Goal: Find specific page/section: Find specific page/section

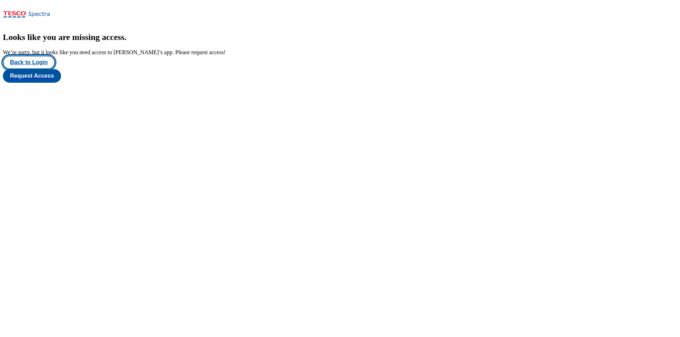
click at [28, 69] on button "Back to Login" at bounding box center [29, 63] width 52 height 14
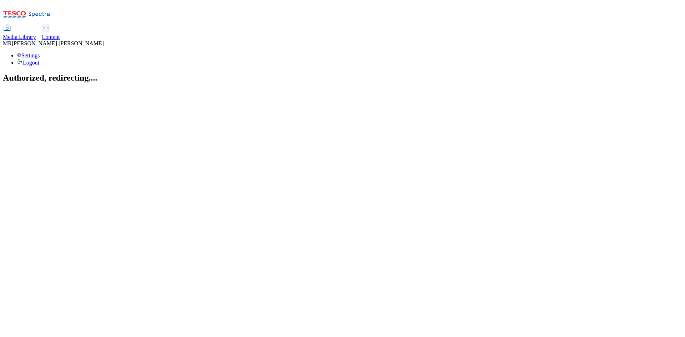
click at [384, 90] on html "Icons icon_account icon_add icon_backward_link icon_basket icon_benefits icon_c…" at bounding box center [342, 45] width 685 height 90
click at [441, 90] on html "Icons icon_account icon_add icon_backward_link icon_basket icon_benefits icon_c…" at bounding box center [342, 45] width 685 height 90
click at [60, 34] on div "Content" at bounding box center [51, 37] width 18 height 6
select select "ghs-uk"
